Goal: Information Seeking & Learning: Learn about a topic

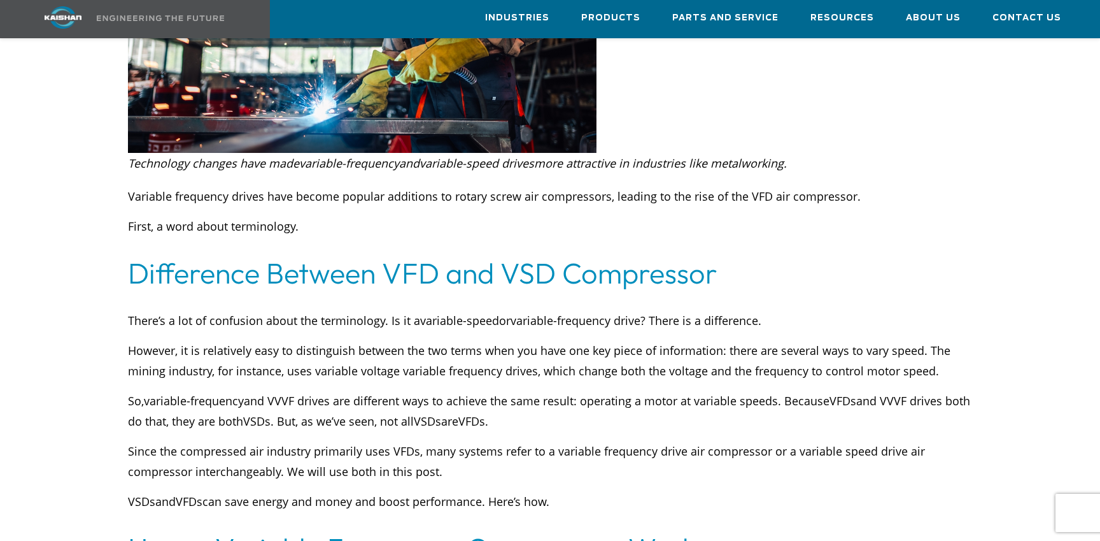
scroll to position [413, 0]
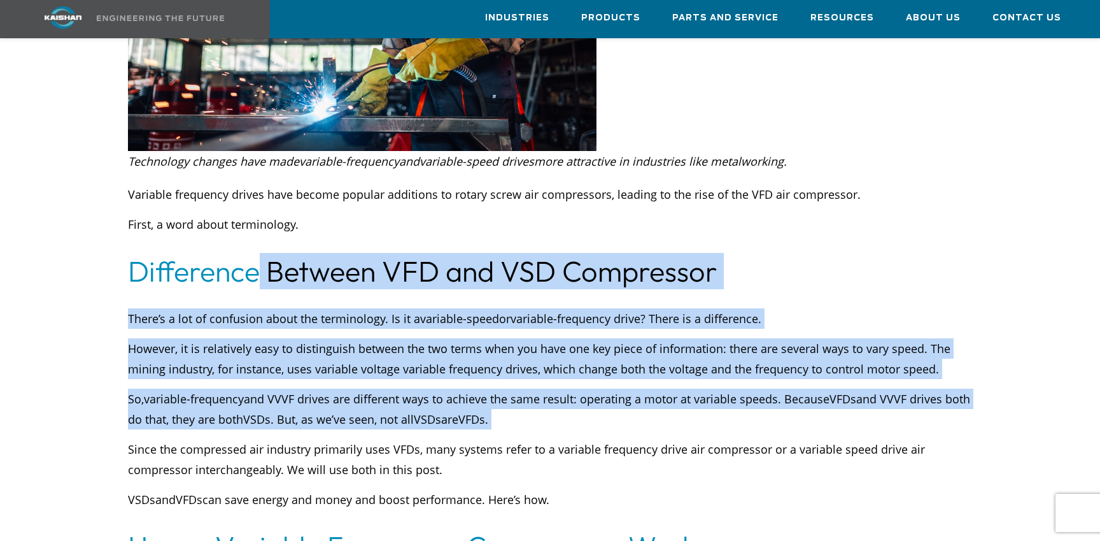
drag, startPoint x: 259, startPoint y: 259, endPoint x: 323, endPoint y: 411, distance: 164.4
click at [323, 411] on div "There’s a lot of confusion about the terminology. Is it a variable-speed or var…" at bounding box center [550, 408] width 844 height 201
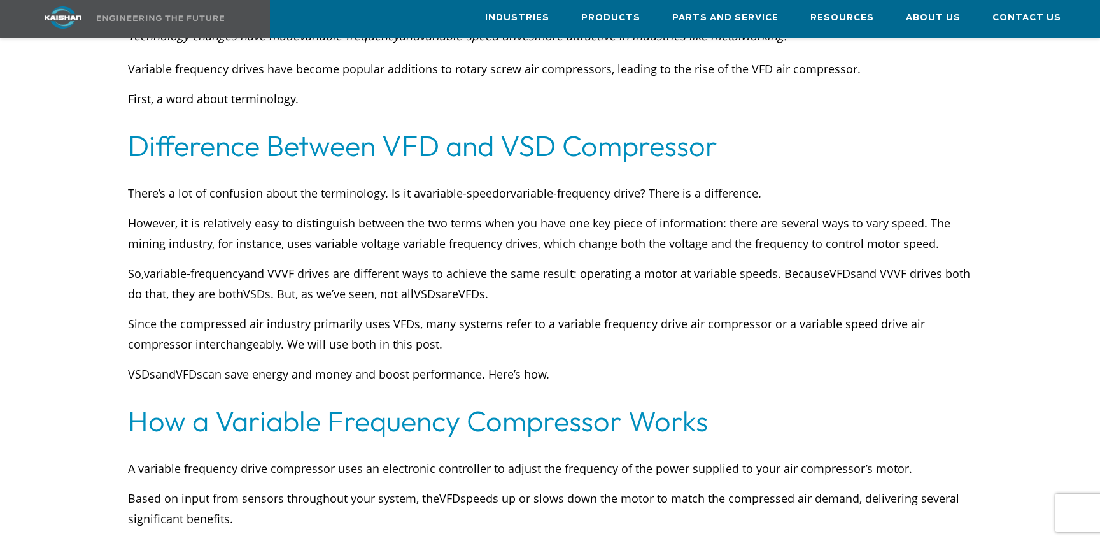
scroll to position [540, 0]
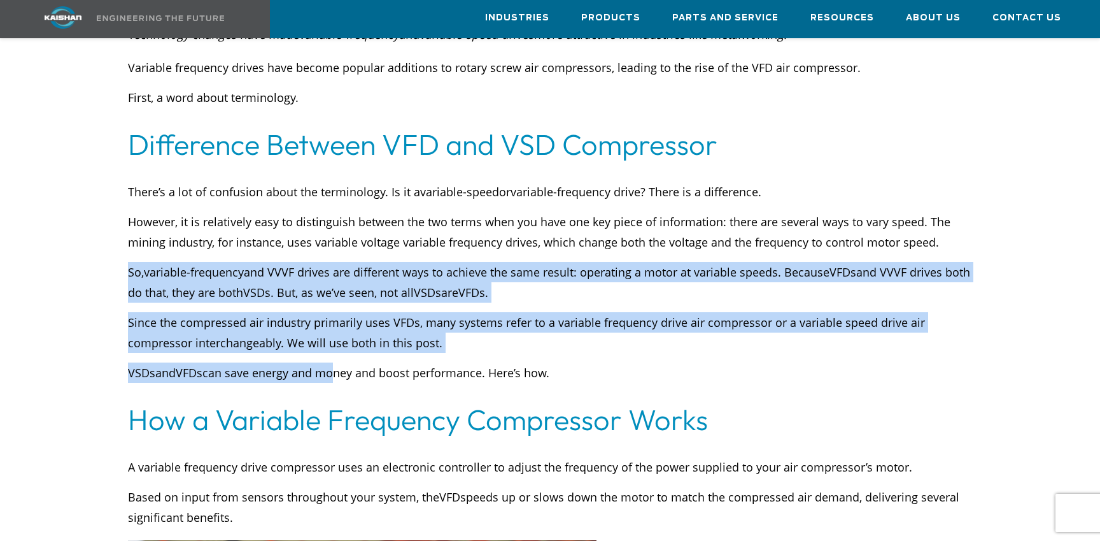
drag, startPoint x: 339, startPoint y: 355, endPoint x: 311, endPoint y: 233, distance: 125.0
click at [311, 233] on div "There’s a lot of confusion about the terminology. Is it a variable-speed or var…" at bounding box center [550, 281] width 844 height 201
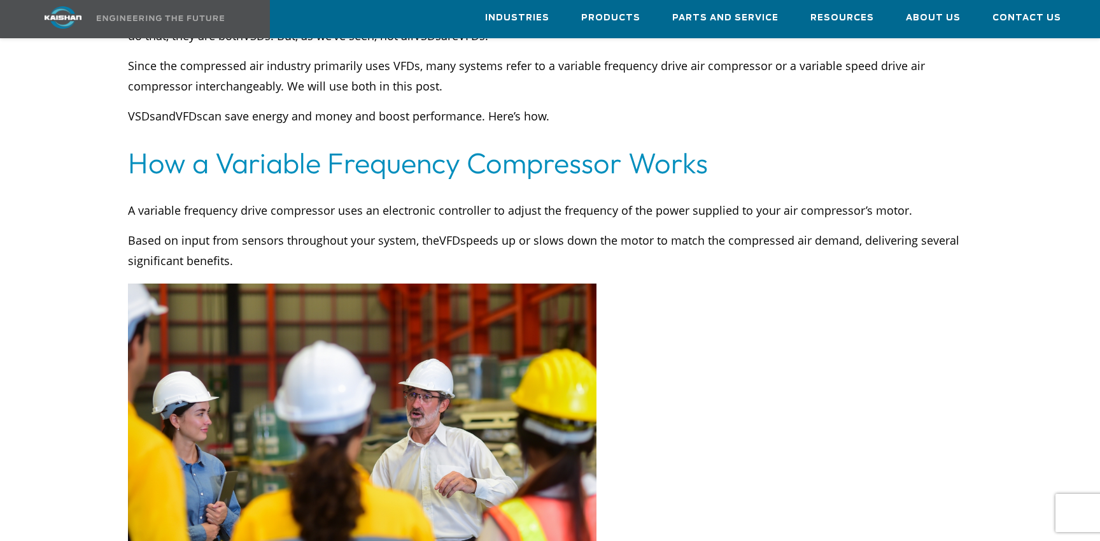
scroll to position [802, 0]
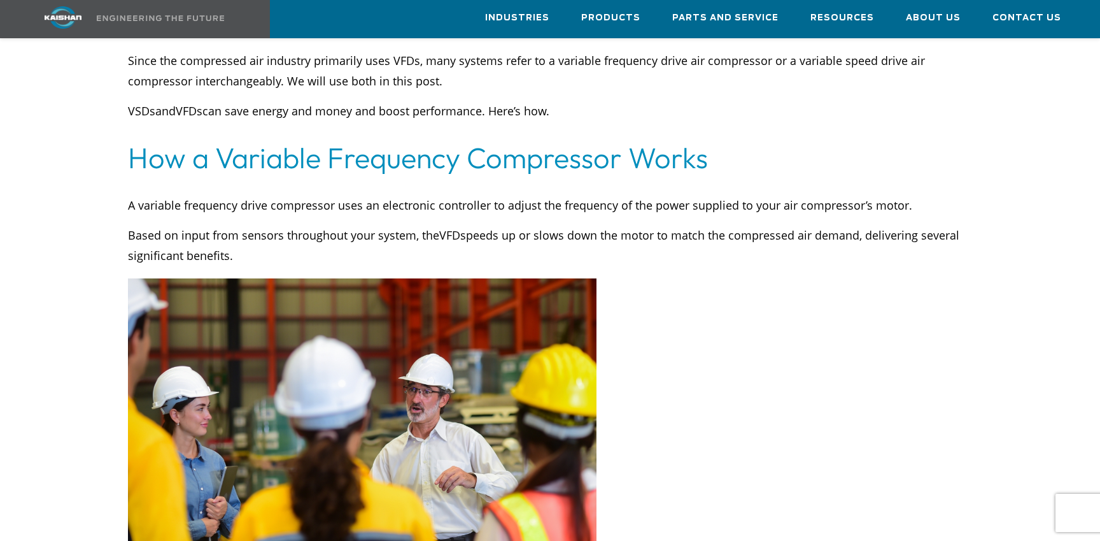
drag, startPoint x: 232, startPoint y: 237, endPoint x: 173, endPoint y: 189, distance: 75.6
click at [173, 195] on div "A variable frequency drive compressor uses an electronic controller to adjust t…" at bounding box center [550, 230] width 844 height 71
click at [173, 195] on p "A variable frequency drive compressor uses an electronic controller to adjust t…" at bounding box center [550, 205] width 844 height 20
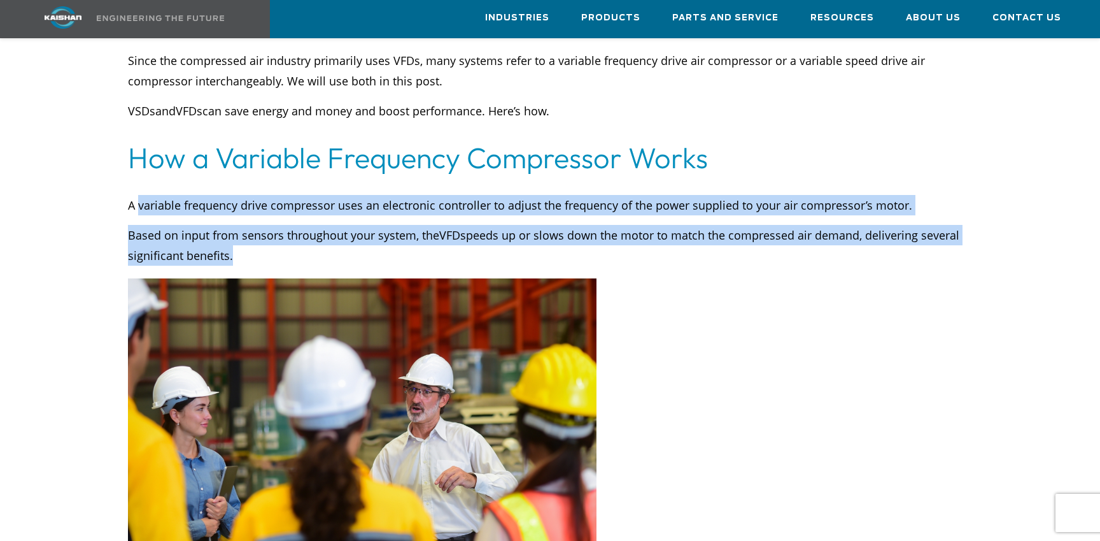
drag, startPoint x: 173, startPoint y: 189, endPoint x: 214, endPoint y: 235, distance: 61.3
click at [214, 235] on div "A variable frequency drive compressor uses an electronic controller to adjust t…" at bounding box center [550, 230] width 844 height 71
click at [214, 235] on p "Based on input from sensors throughout your system, the VFD speeds up or slows …" at bounding box center [550, 245] width 844 height 41
drag, startPoint x: 214, startPoint y: 235, endPoint x: 179, endPoint y: 181, distance: 63.9
click at [179, 195] on div "A variable frequency drive compressor uses an electronic controller to adjust t…" at bounding box center [550, 230] width 844 height 71
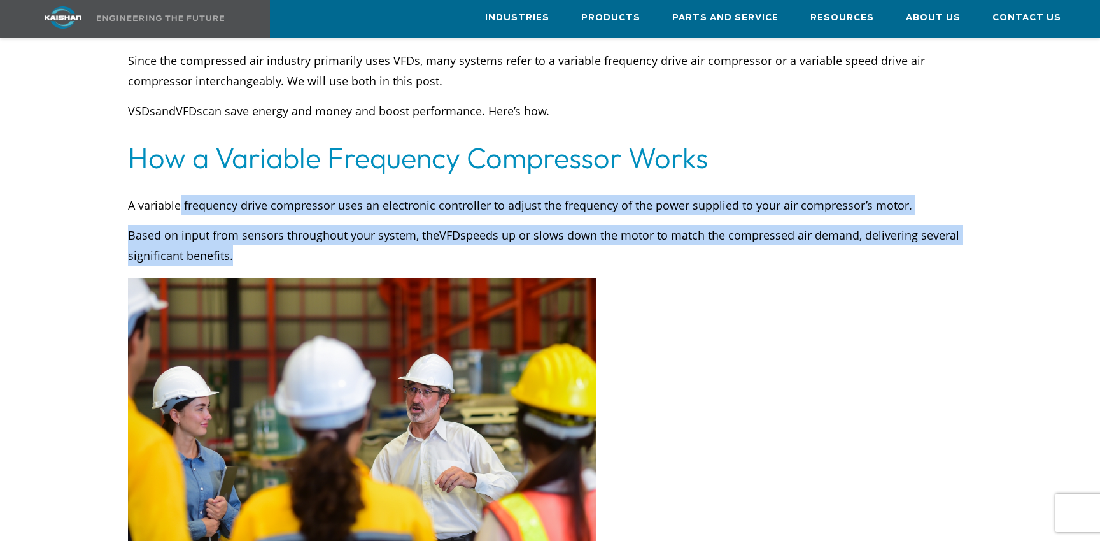
click at [179, 195] on p "A variable frequency drive compressor uses an electronic controller to adjust t…" at bounding box center [550, 205] width 844 height 20
drag, startPoint x: 179, startPoint y: 181, endPoint x: 215, endPoint y: 235, distance: 64.3
click at [214, 234] on div "A variable frequency drive compressor uses an electronic controller to adjust t…" at bounding box center [550, 230] width 844 height 71
click at [215, 235] on p "Based on input from sensors throughout your system, the VFD speeds up or slows …" at bounding box center [550, 245] width 844 height 41
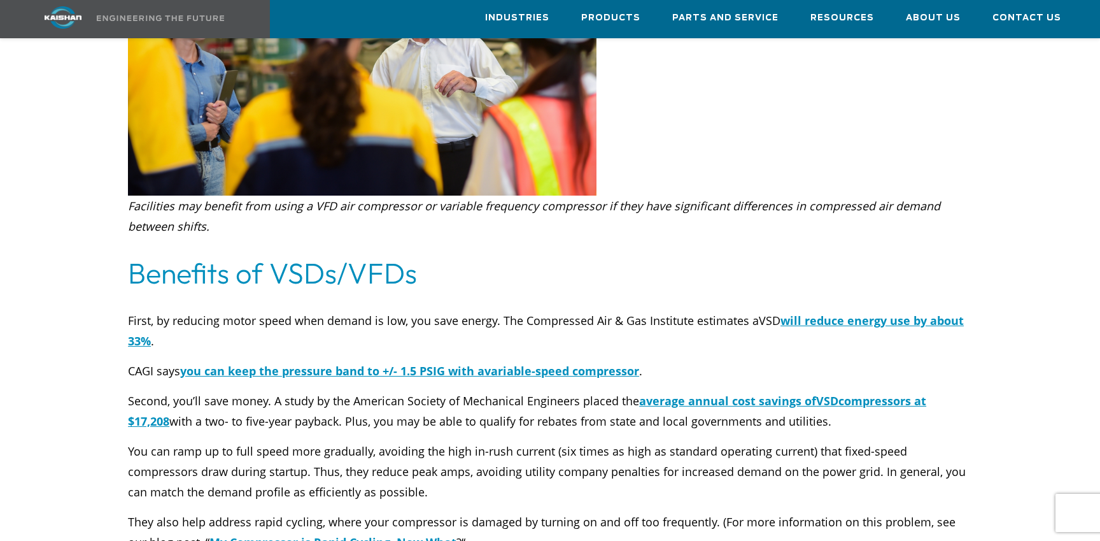
scroll to position [1288, 0]
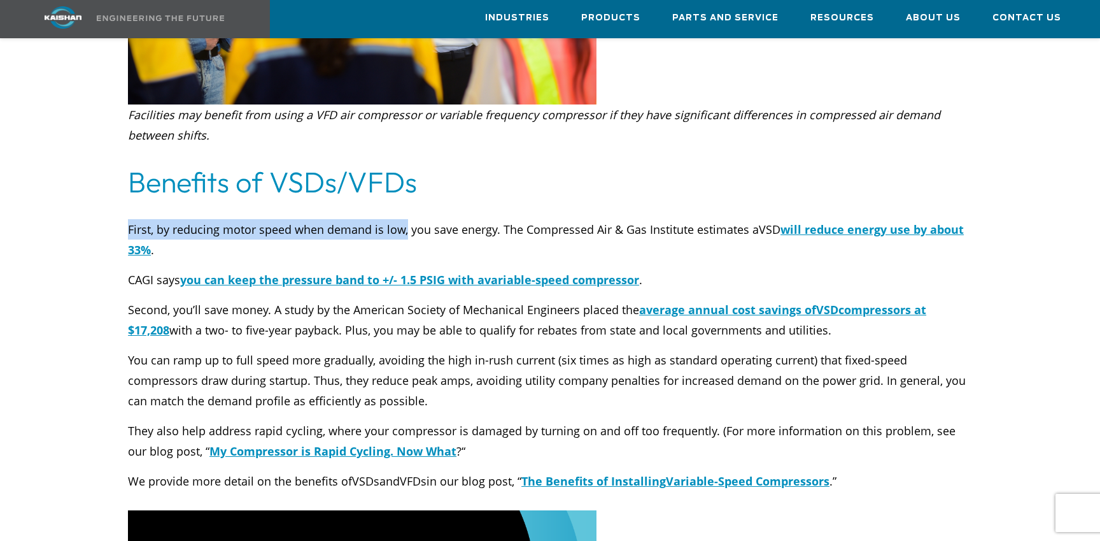
drag, startPoint x: 131, startPoint y: 212, endPoint x: 404, endPoint y: 212, distance: 273.8
click at [404, 219] on p "First, by reducing motor speed when demand is low, you save energy. The Compres…" at bounding box center [550, 239] width 844 height 41
drag, startPoint x: 404, startPoint y: 212, endPoint x: 257, endPoint y: 211, distance: 147.1
click at [257, 219] on p "First, by reducing motor speed when demand is low, you save energy. The Compres…" at bounding box center [550, 239] width 844 height 41
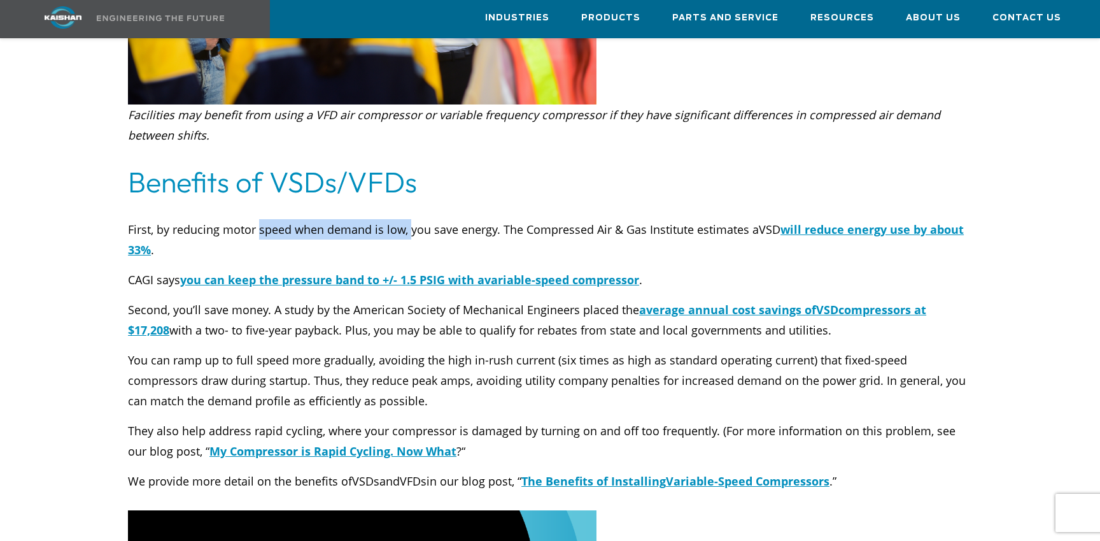
click at [257, 219] on p "First, by reducing motor speed when demand is low, you save energy. The Compres…" at bounding box center [550, 239] width 844 height 41
drag, startPoint x: 257, startPoint y: 211, endPoint x: 482, endPoint y: 211, distance: 224.8
click at [483, 219] on p "First, by reducing motor speed when demand is low, you save energy. The Compres…" at bounding box center [550, 239] width 844 height 41
click at [482, 219] on p "First, by reducing motor speed when demand is low, you save energy. The Compres…" at bounding box center [550, 239] width 844 height 41
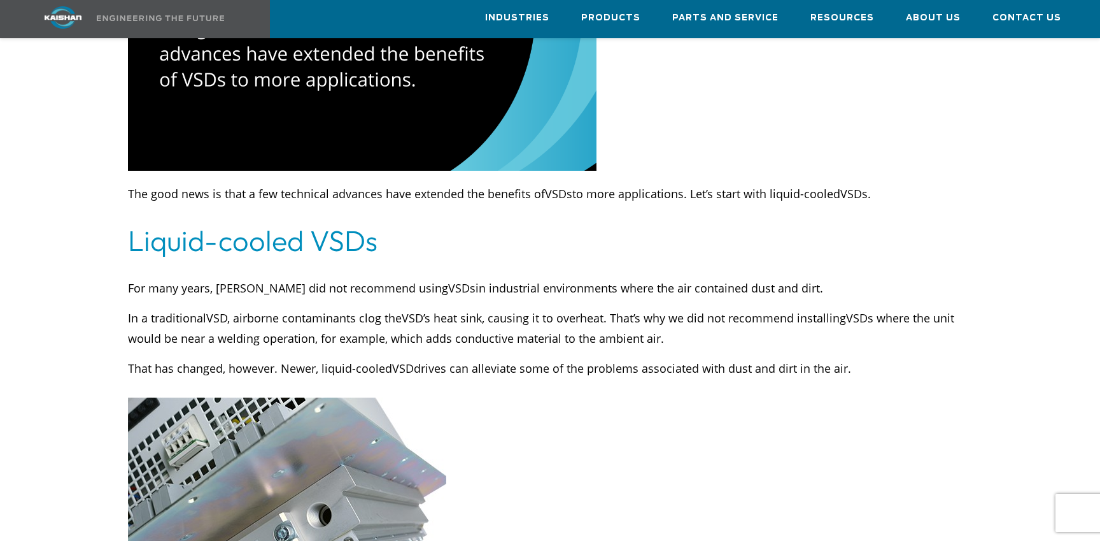
scroll to position [1972, 0]
